Goal: Check status

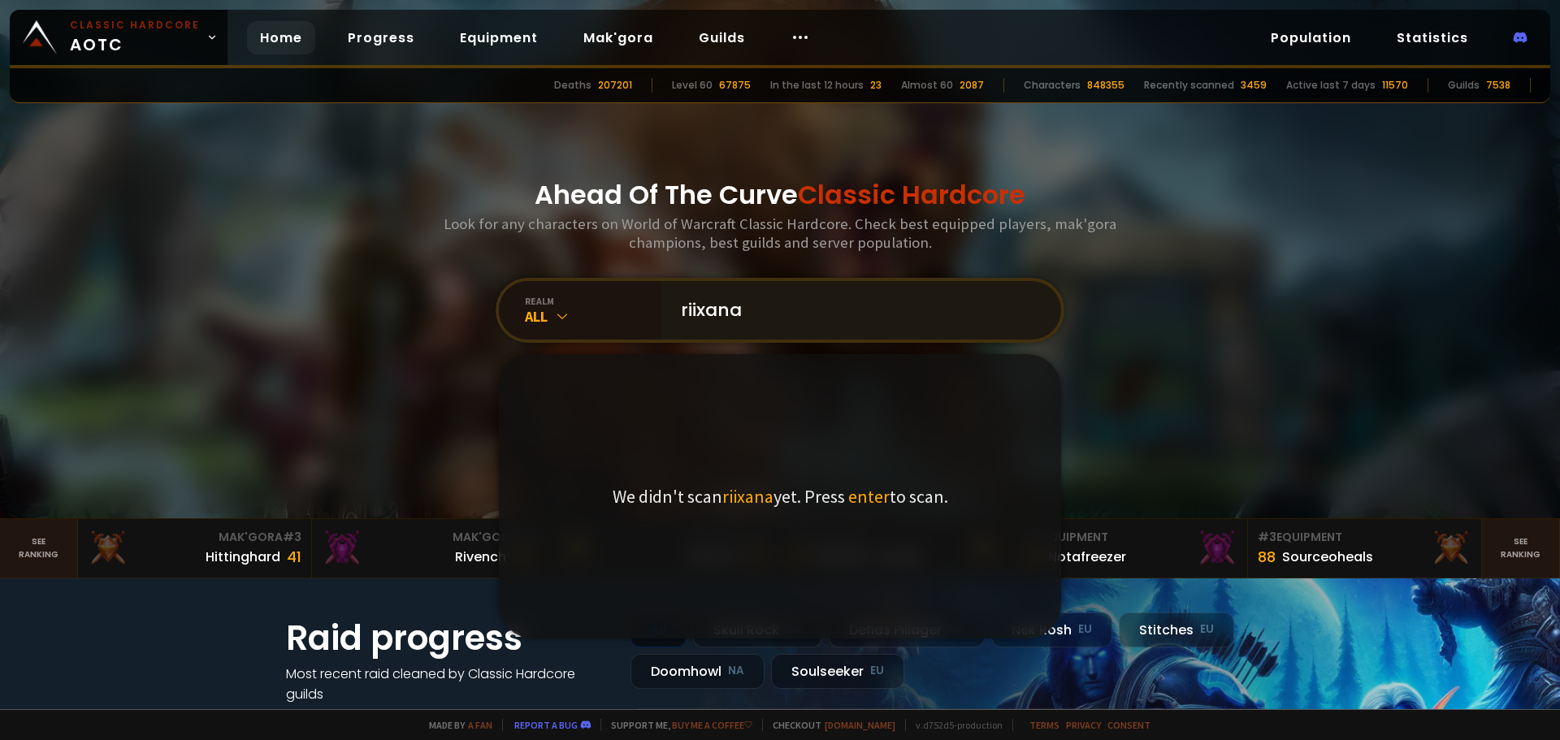
click at [696, 311] on input "riixana" at bounding box center [856, 310] width 371 height 59
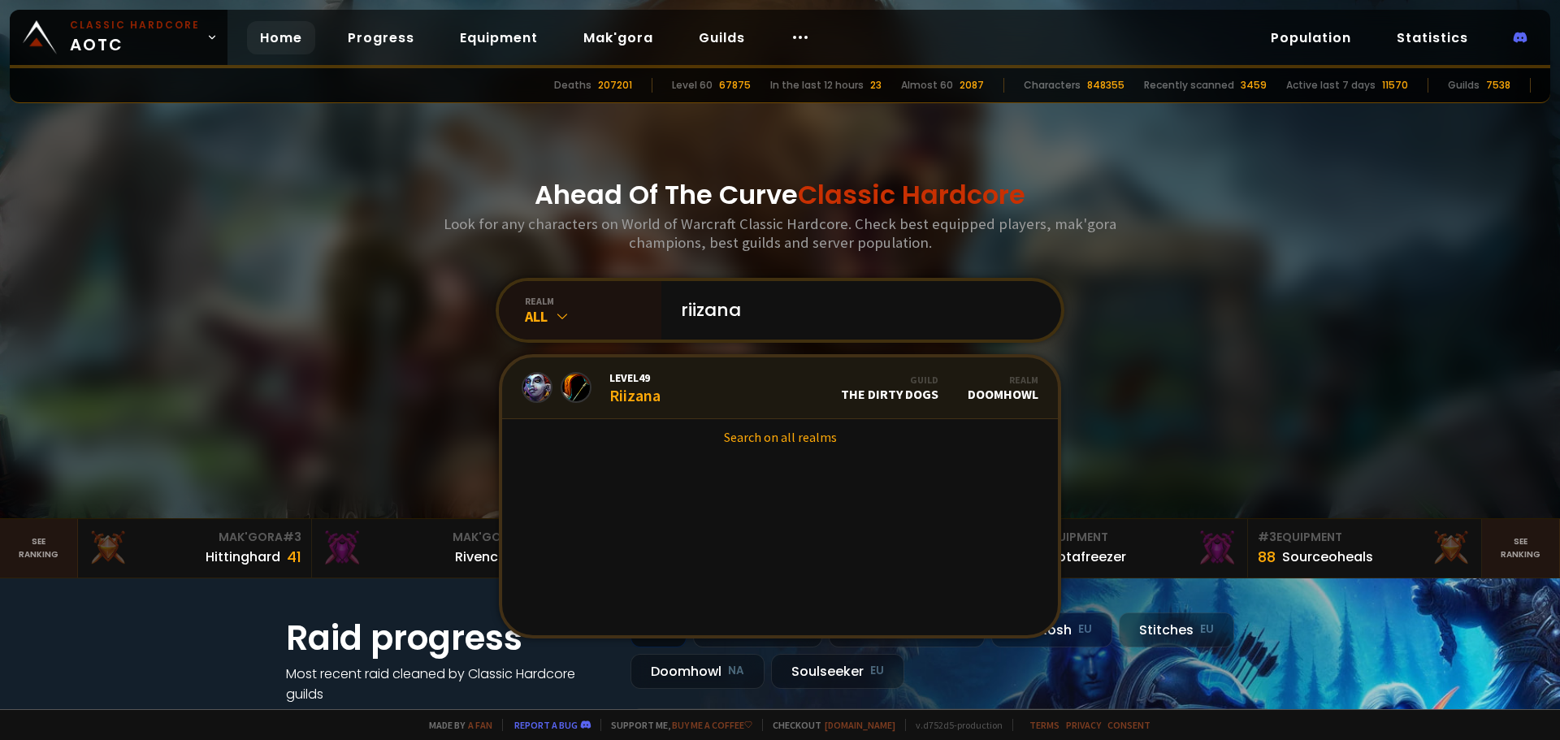
type input "riizana"
click at [710, 383] on link "Level 49 Riizana Guild The Dirty Dogs Realm Doomhowl" at bounding box center [780, 389] width 556 height 62
